Goal: Entertainment & Leisure: Consume media (video, audio)

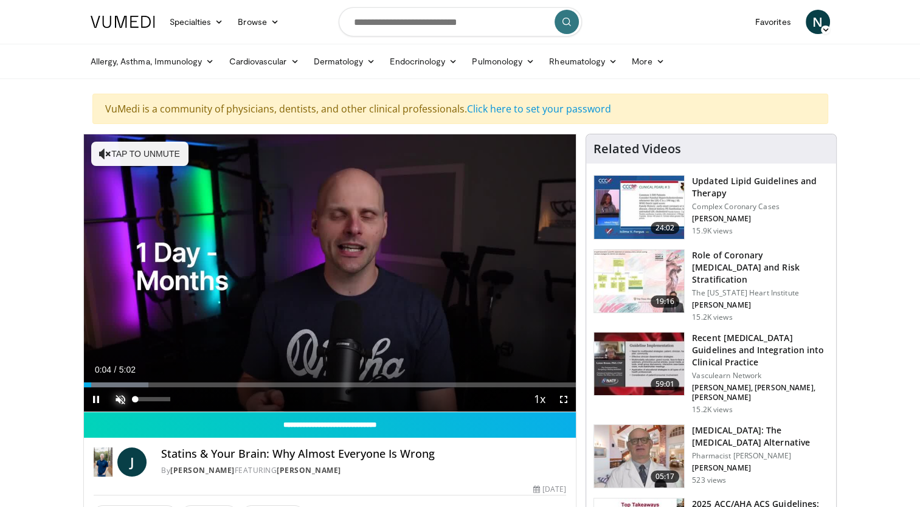
click at [121, 403] on span "Video Player" at bounding box center [120, 400] width 24 height 24
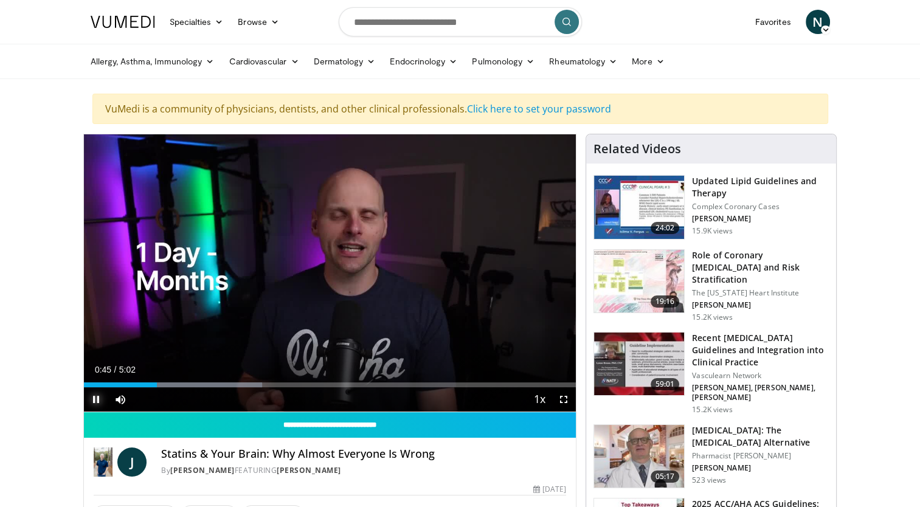
click at [95, 397] on span "Video Player" at bounding box center [96, 400] width 24 height 24
